Goal: Information Seeking & Learning: Learn about a topic

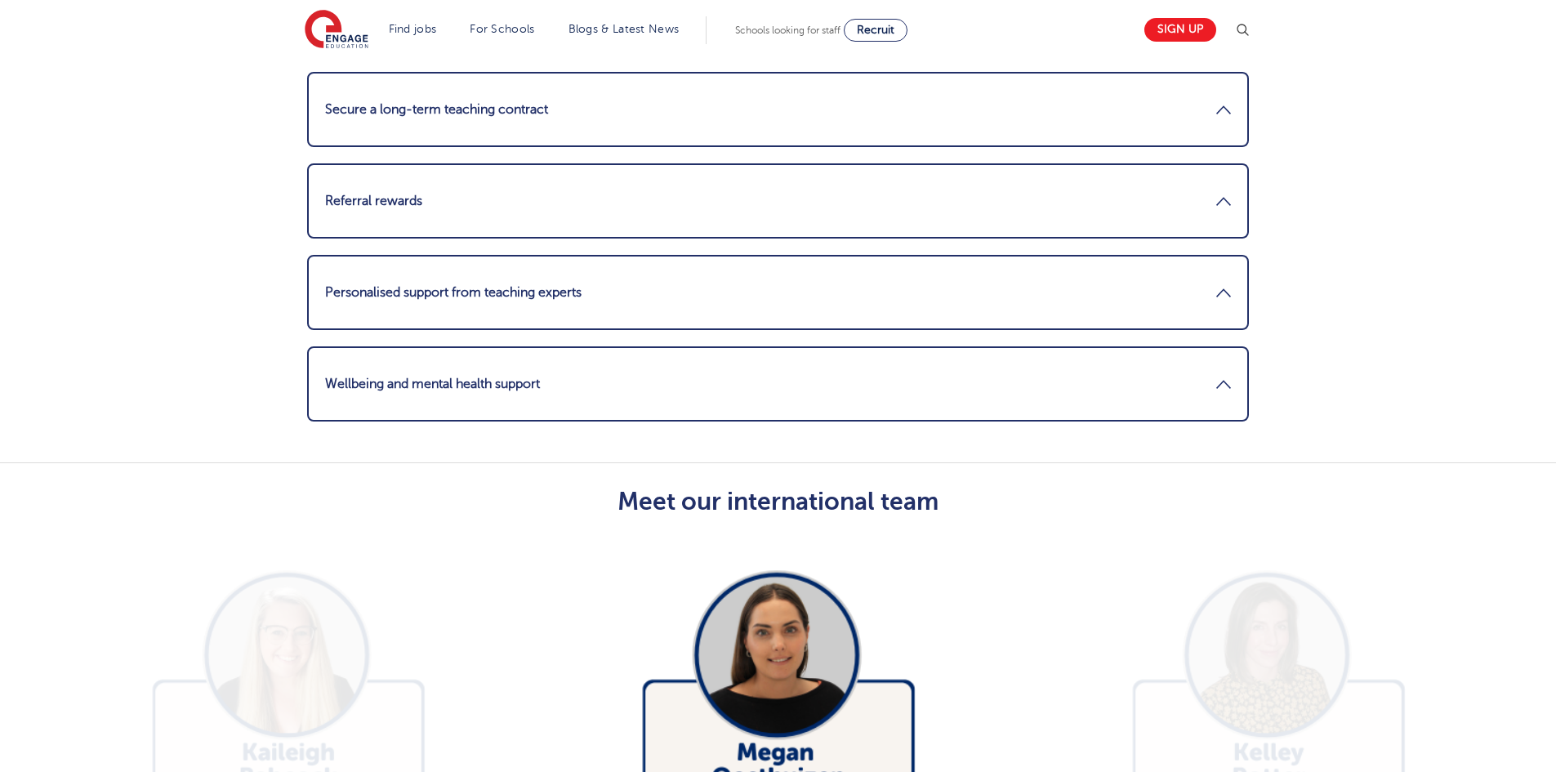
scroll to position [2615, 0]
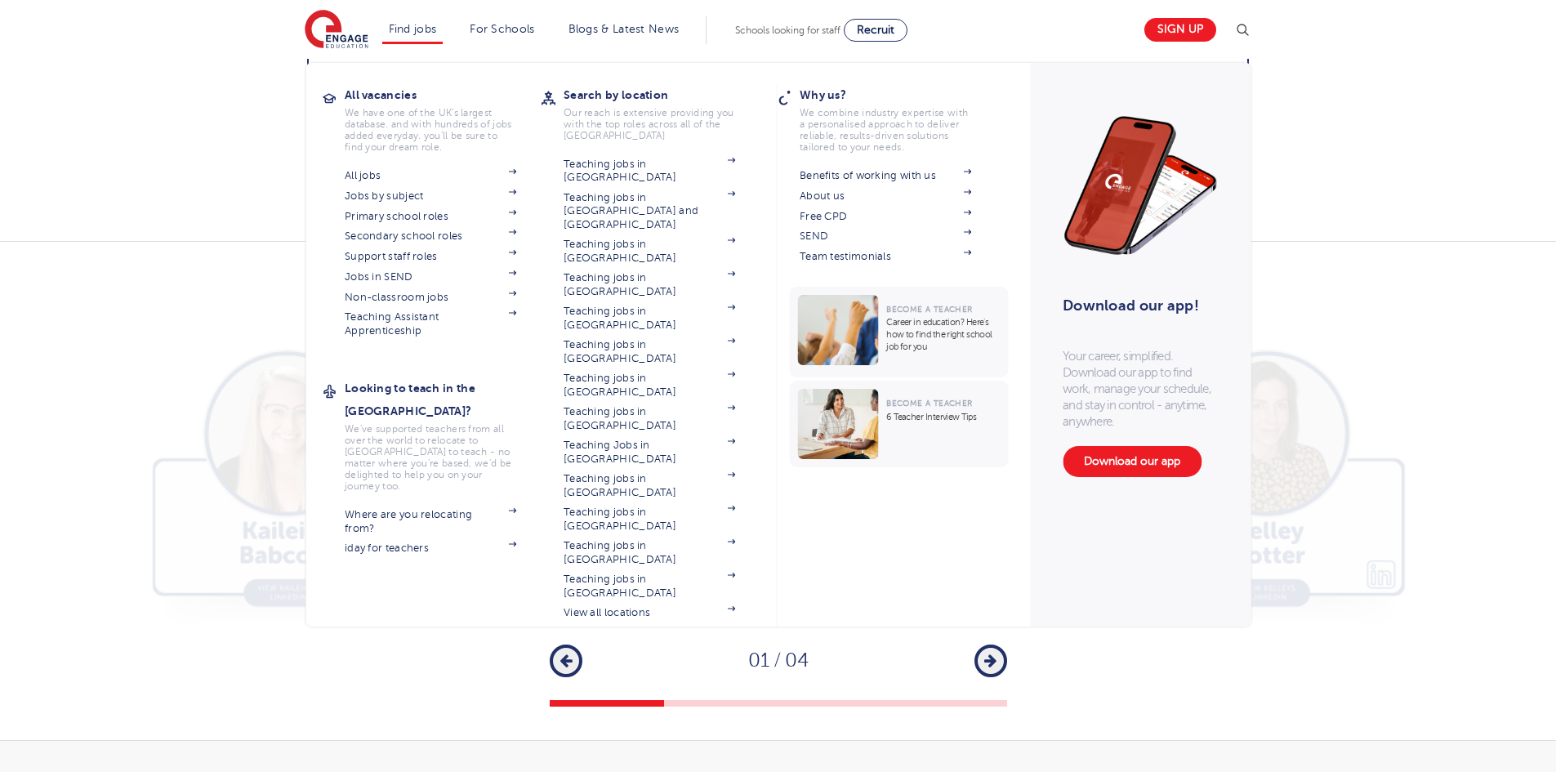
click at [400, 21] on li "Find jobs All vacancies We have one of the UK's largest database. and with hund…" at bounding box center [412, 30] width 61 height 28
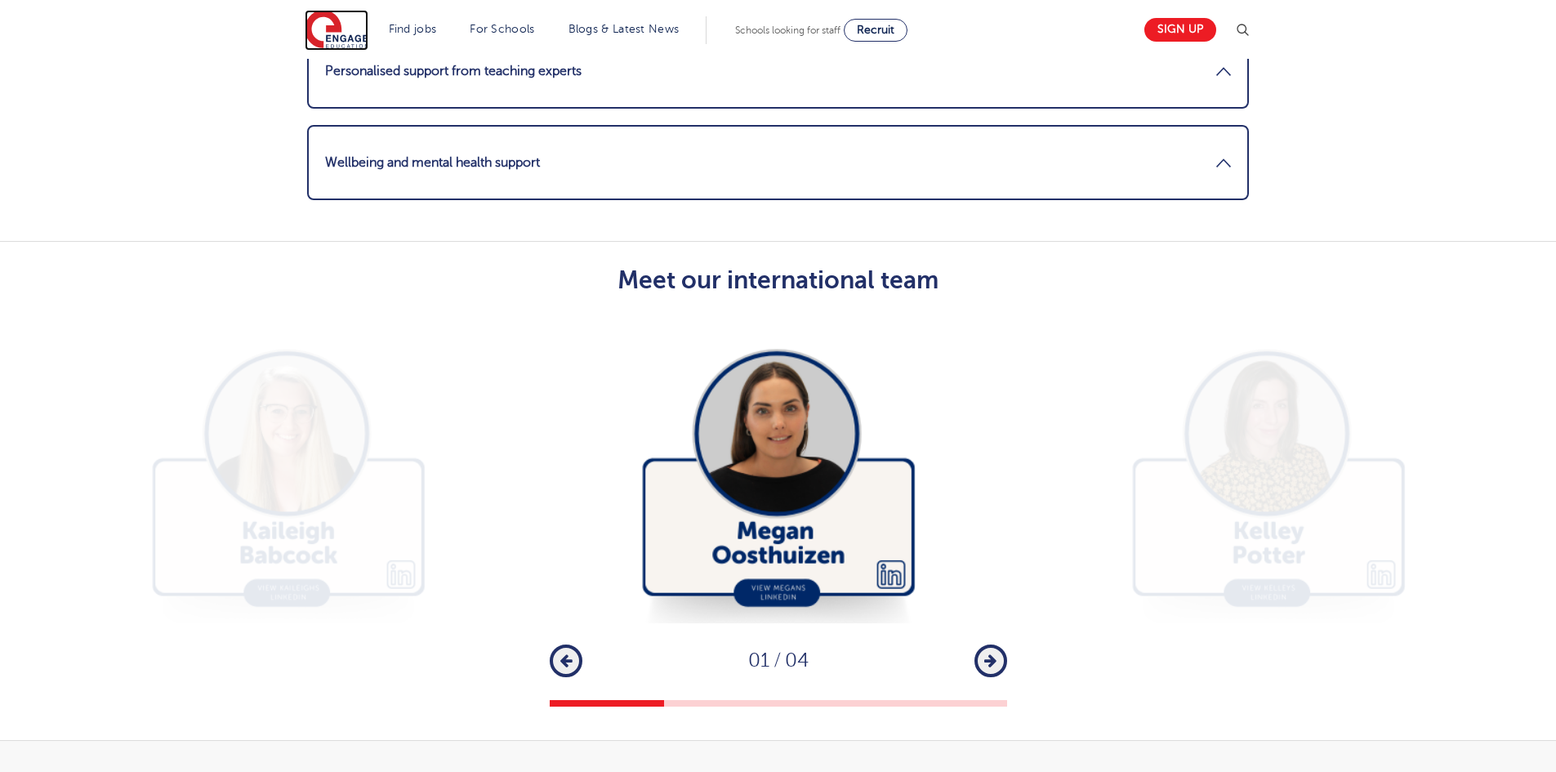
click at [331, 27] on img at bounding box center [337, 30] width 64 height 41
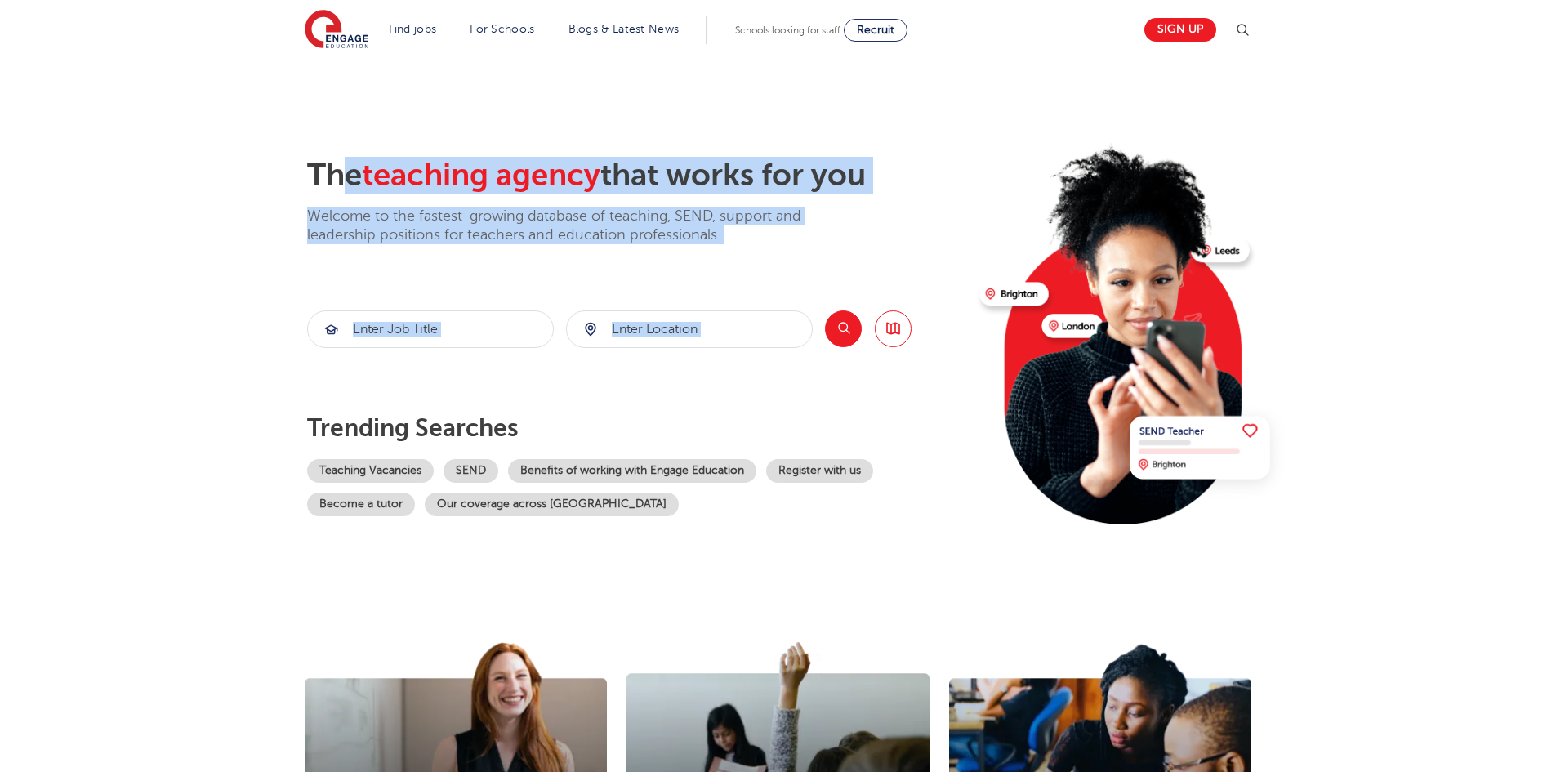
drag, startPoint x: 345, startPoint y: 163, endPoint x: 822, endPoint y: 257, distance: 486.5
click at [822, 257] on div "The teaching agency that works for you Welcome to the fastest-growing database …" at bounding box center [636, 355] width 659 height 396
click at [444, 284] on div "The teaching agency that works for you Welcome to the fastest-growing database …" at bounding box center [636, 355] width 659 height 396
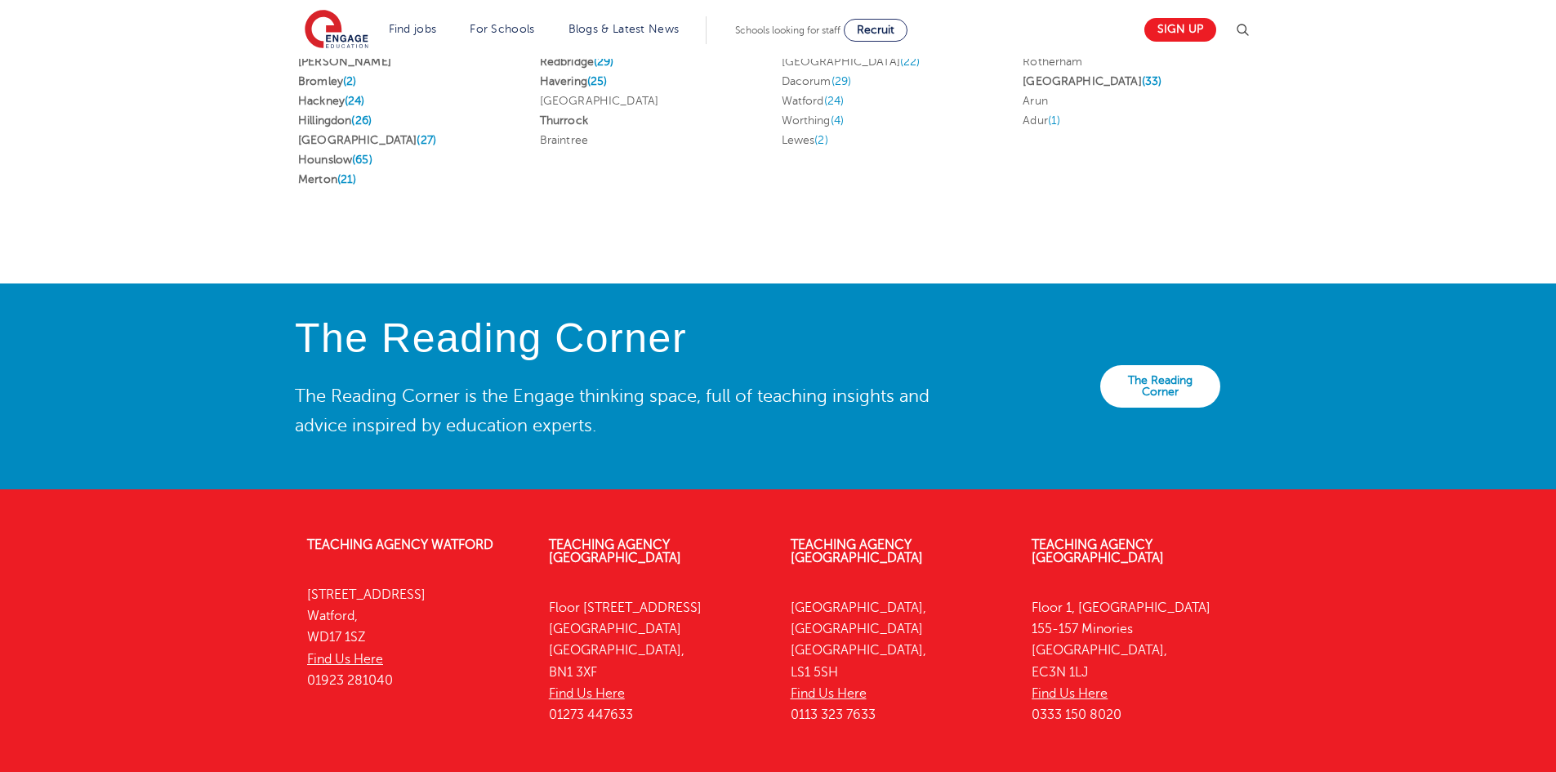
scroll to position [3484, 0]
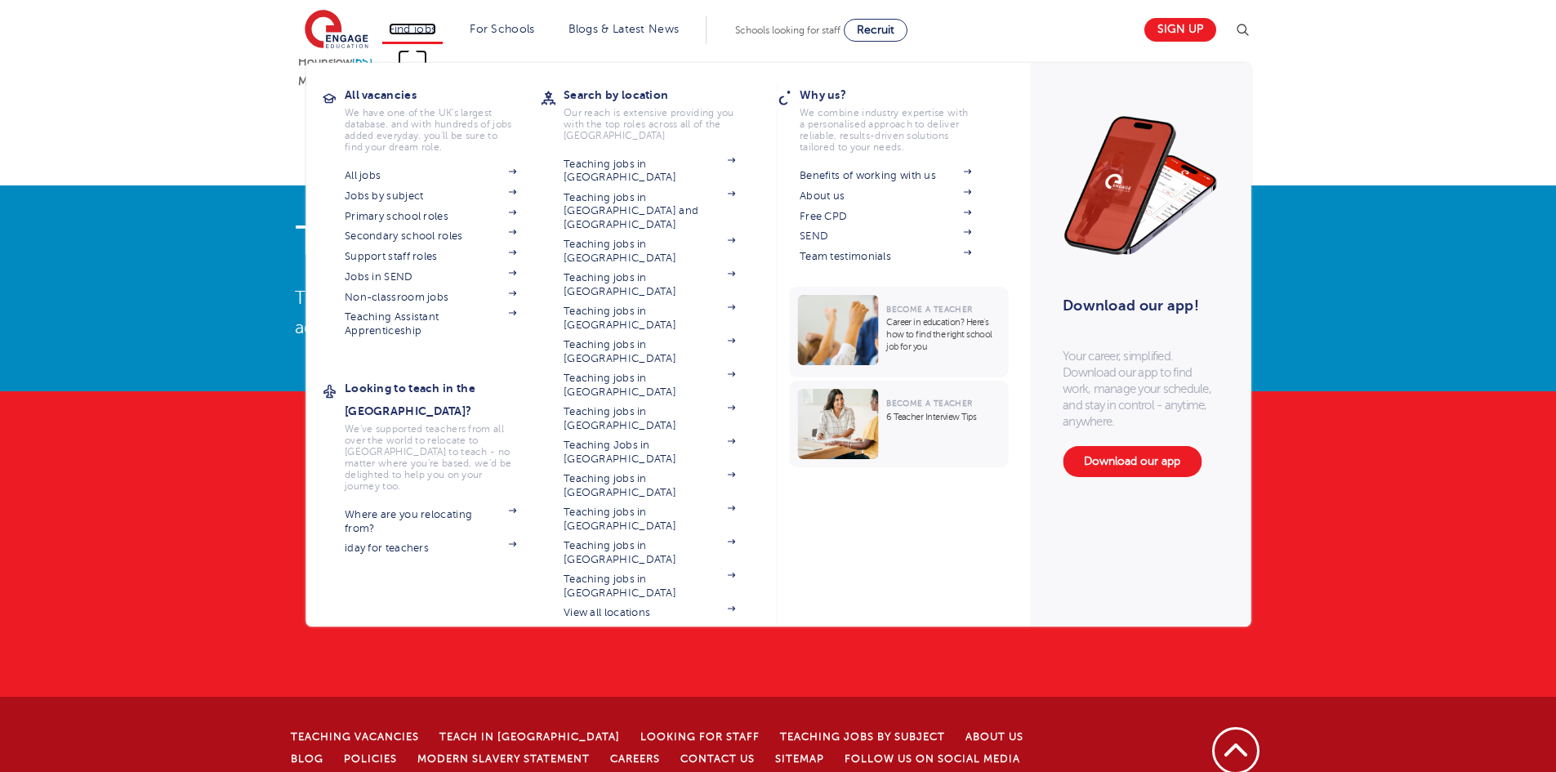
click at [416, 27] on link "Find jobs" at bounding box center [413, 29] width 48 height 12
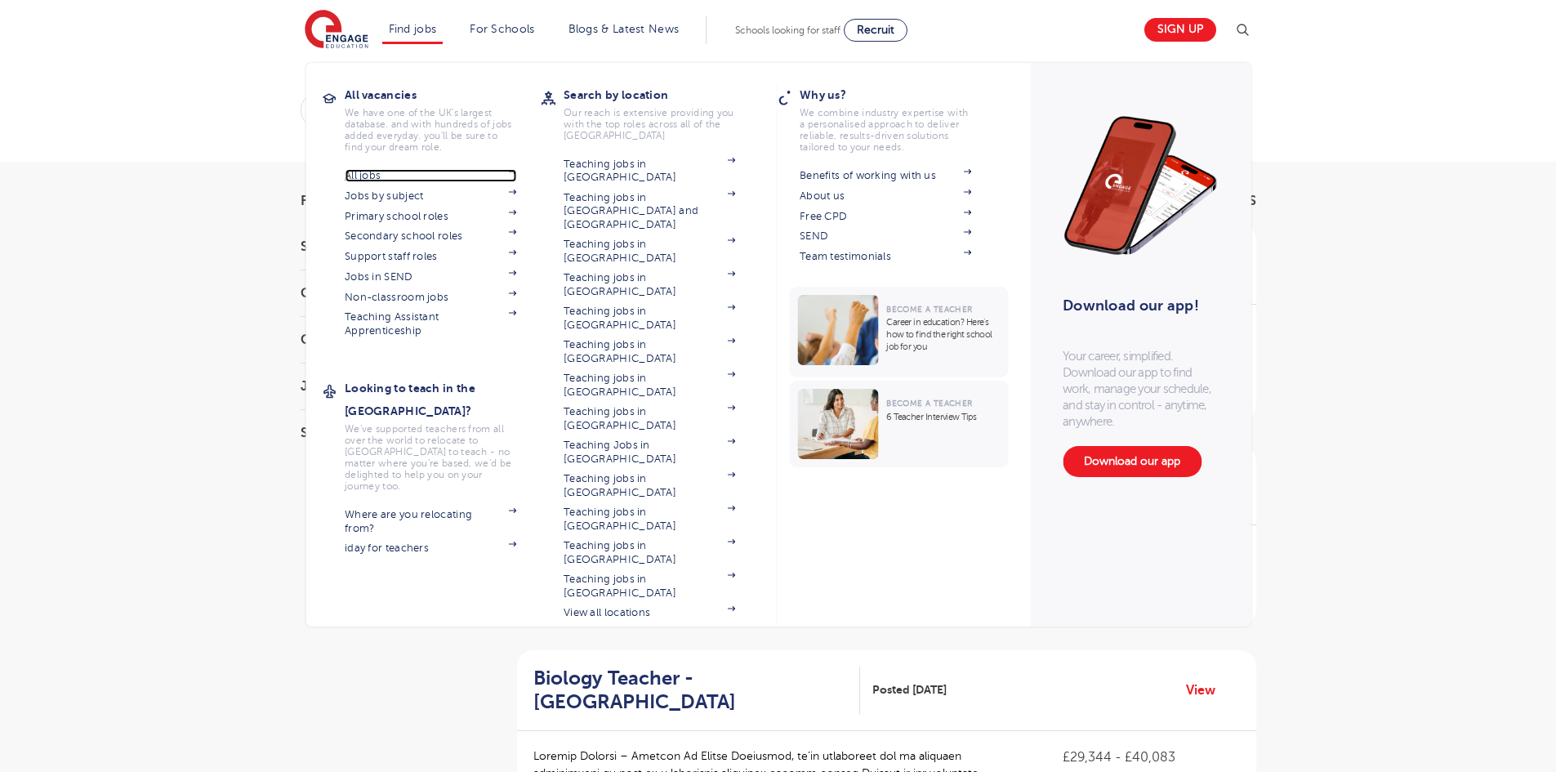
click at [372, 176] on link "All jobs" at bounding box center [431, 175] width 172 height 13
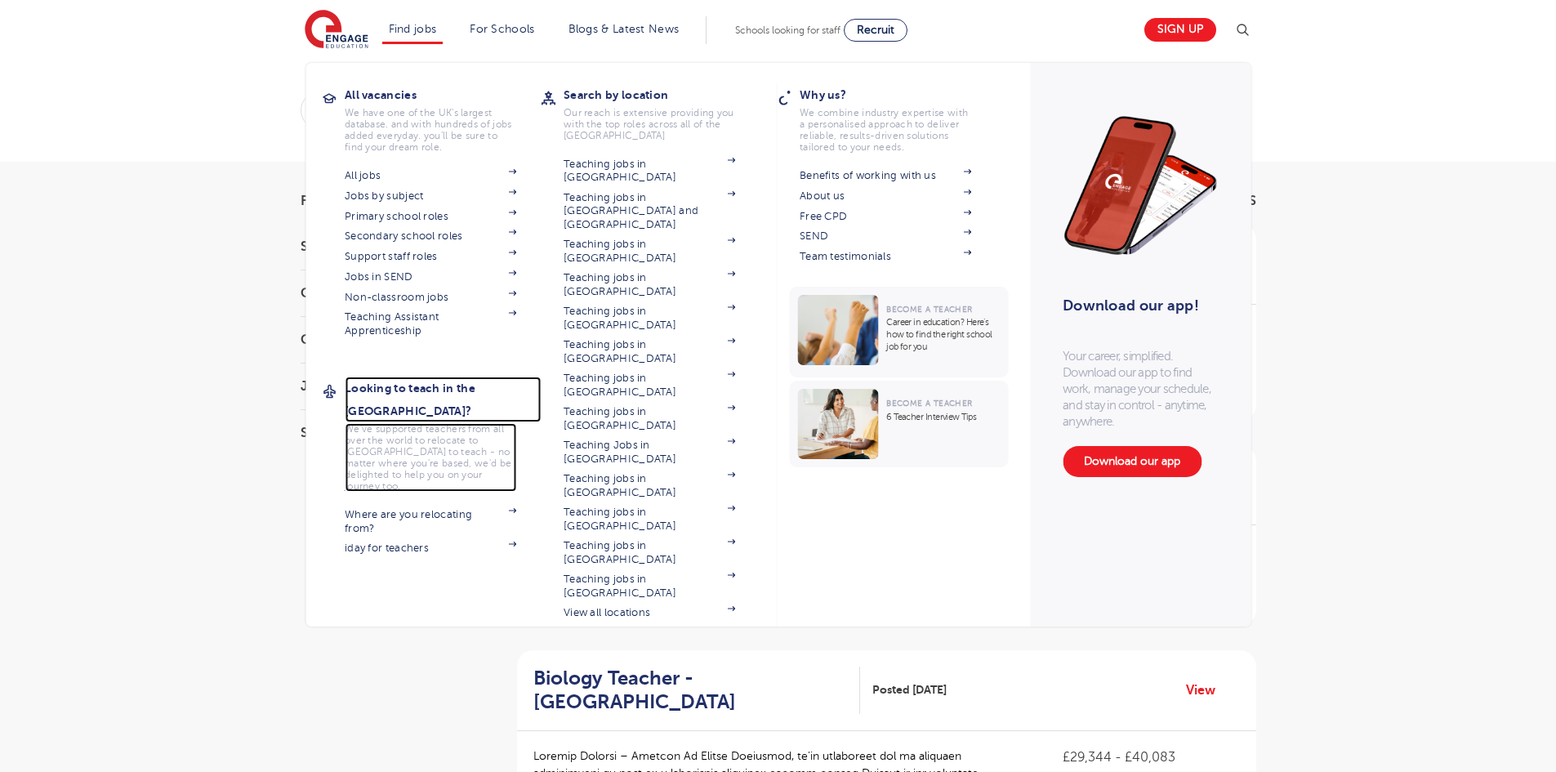
click at [452, 385] on h3 "Looking to teach in the [GEOGRAPHIC_DATA]?" at bounding box center [443, 400] width 196 height 46
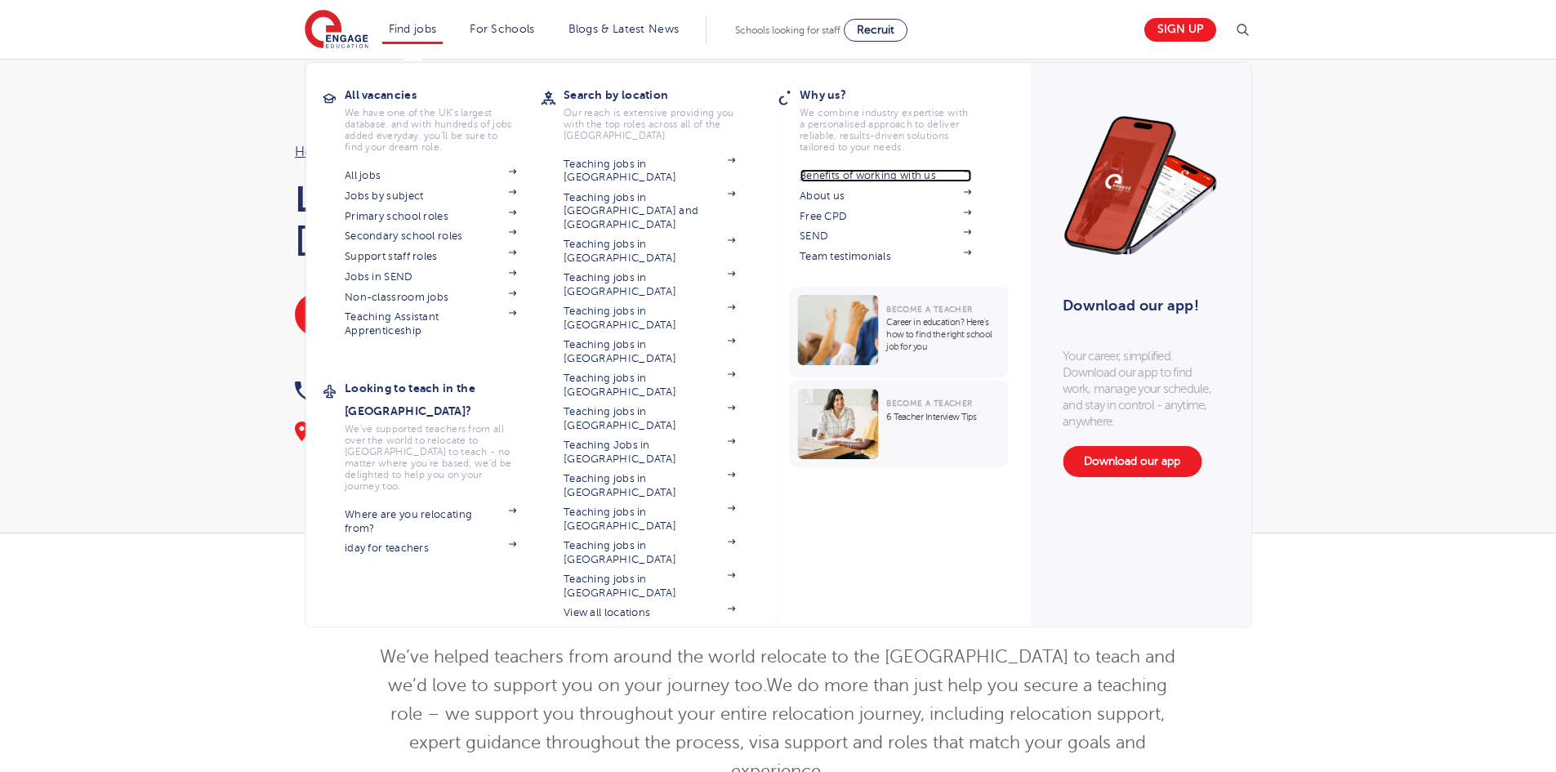
click at [895, 181] on link "Benefits of working with us" at bounding box center [886, 175] width 172 height 13
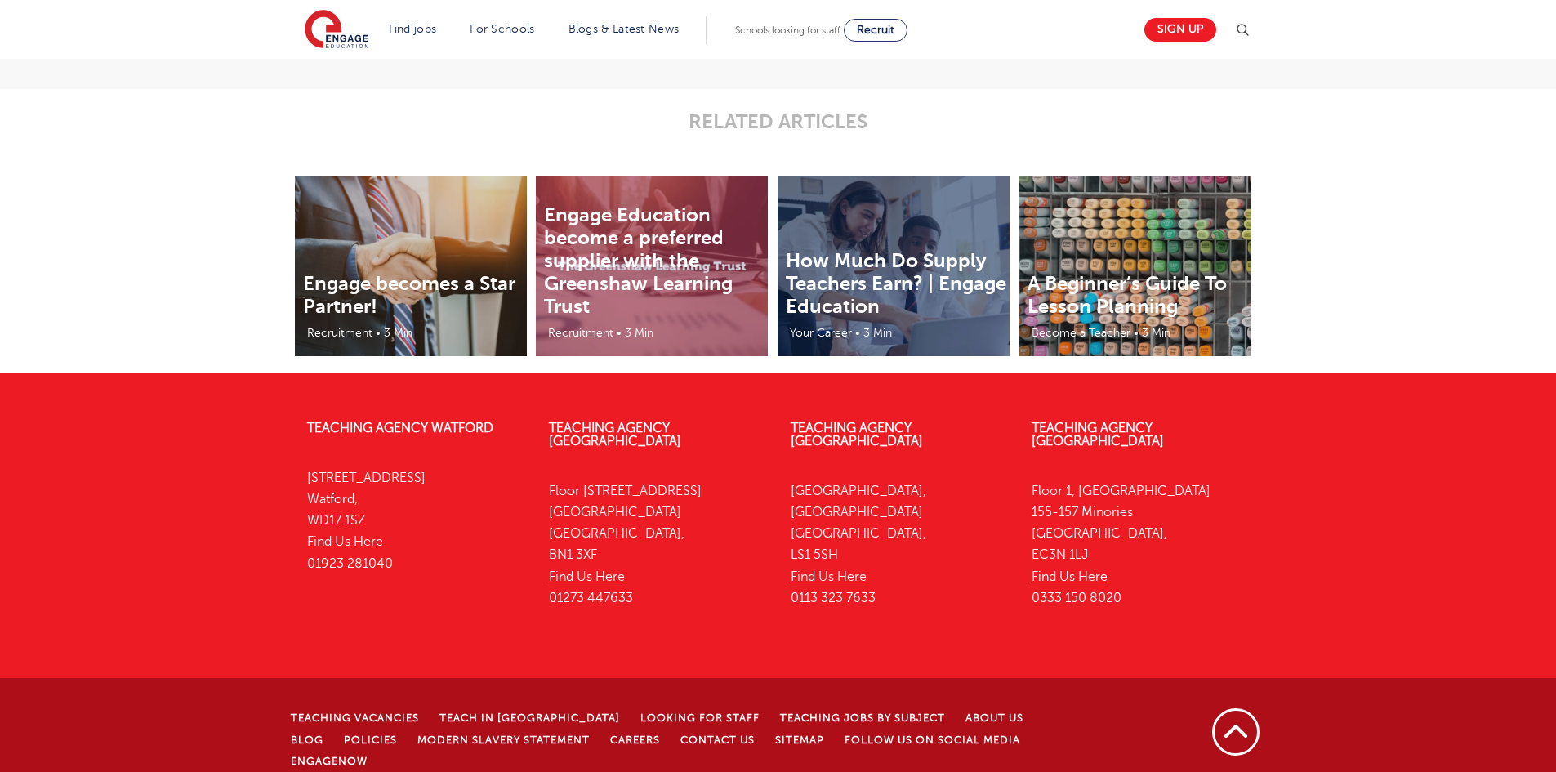
scroll to position [3500, 0]
